Goal: Task Accomplishment & Management: Use online tool/utility

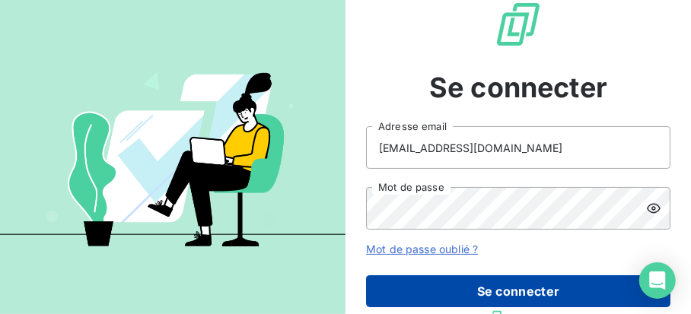
click at [473, 282] on button "Se connecter" at bounding box center [518, 292] width 305 height 32
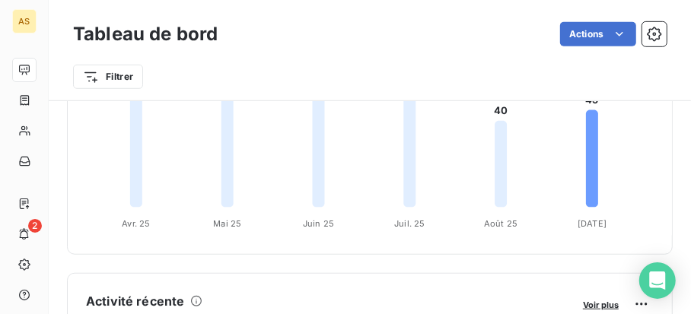
scroll to position [457, 0]
